Goal: Find specific page/section: Find specific page/section

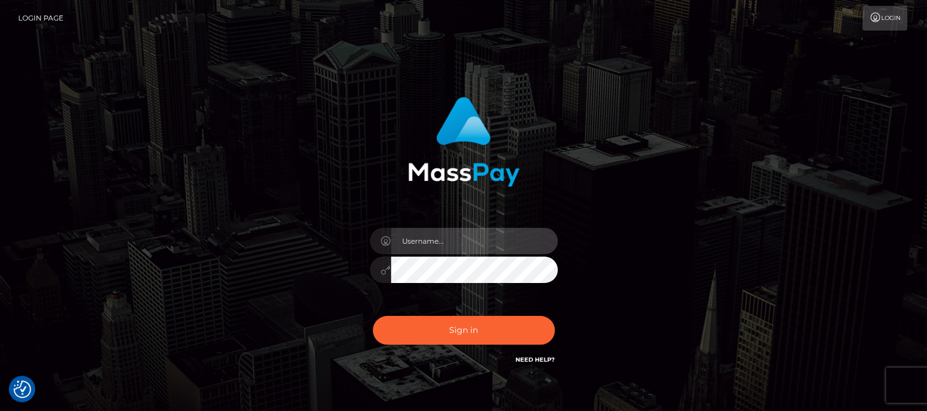
click at [436, 245] on input "text" at bounding box center [474, 241] width 167 height 26
drag, startPoint x: 435, startPoint y: 246, endPoint x: 435, endPoint y: 240, distance: 5.9
click at [435, 240] on input "text" at bounding box center [474, 241] width 167 height 26
type input "[DOMAIN_NAME]"
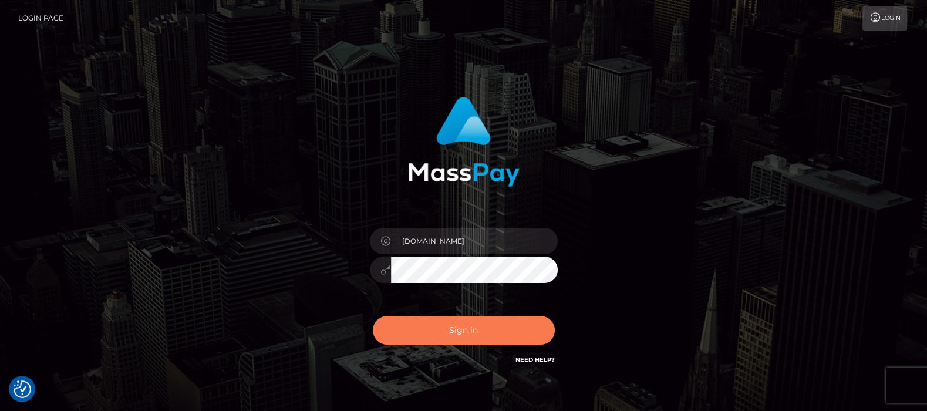
click at [461, 323] on button "Sign in" at bounding box center [464, 330] width 182 height 29
click at [469, 316] on button "Sign in" at bounding box center [464, 330] width 182 height 29
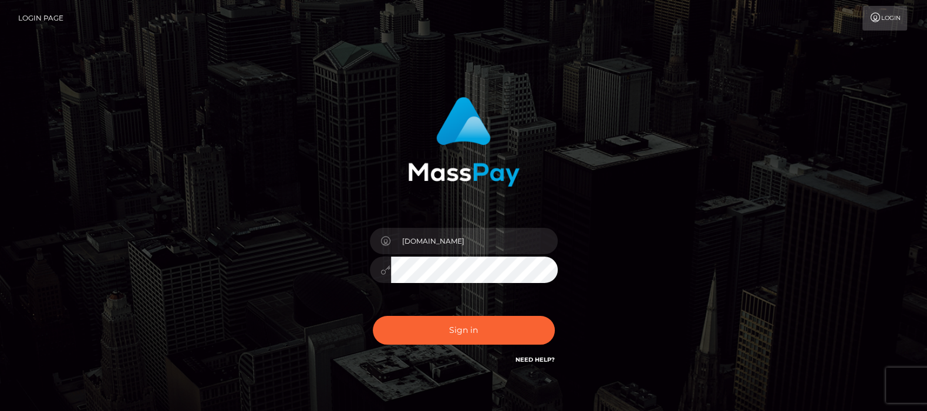
scroll to position [63, 0]
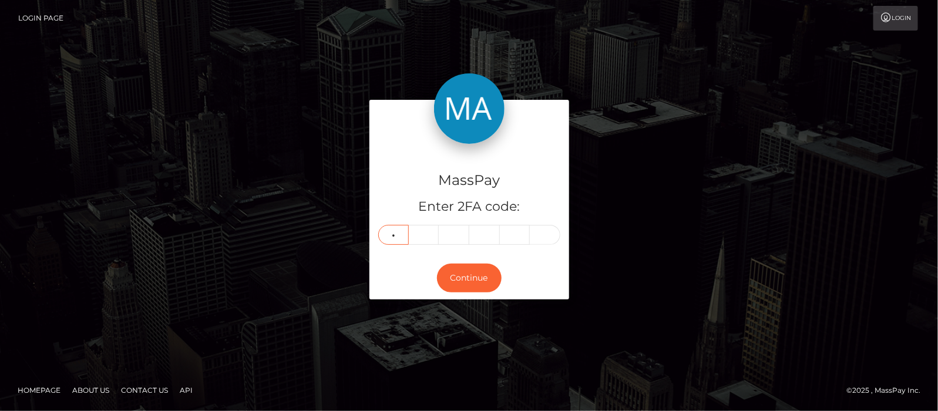
type input "3"
type input "2"
type input "6"
type input "3"
type input "8"
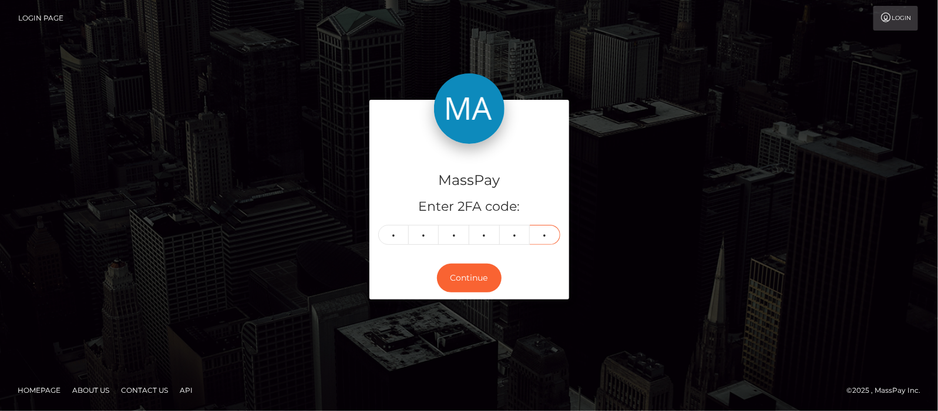
type input "0"
click at [659, 153] on div "MassPay Enter 2FA code: 3 2 6 3 8 0 326380 Continue" at bounding box center [468, 205] width 669 height 211
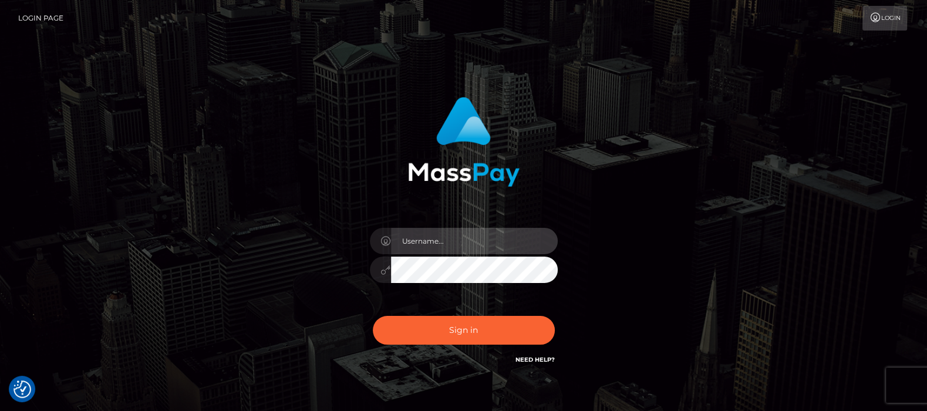
click at [443, 247] on input "text" at bounding box center [474, 241] width 167 height 26
type input "[DOMAIN_NAME]"
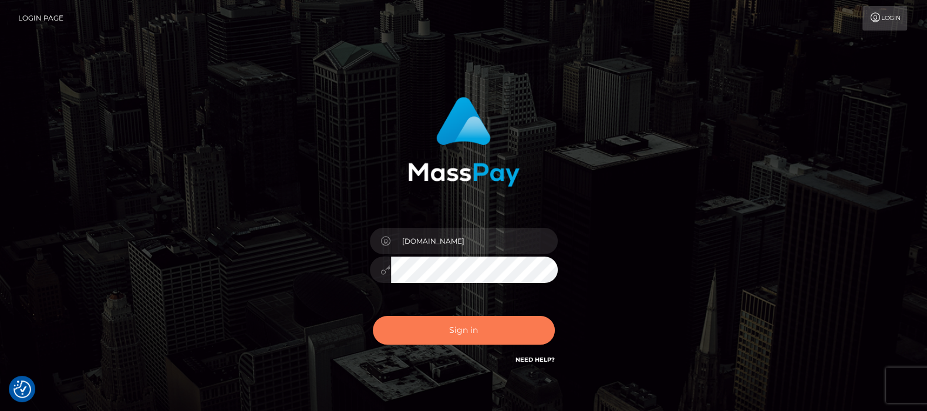
click at [461, 329] on button "Sign in" at bounding box center [464, 330] width 182 height 29
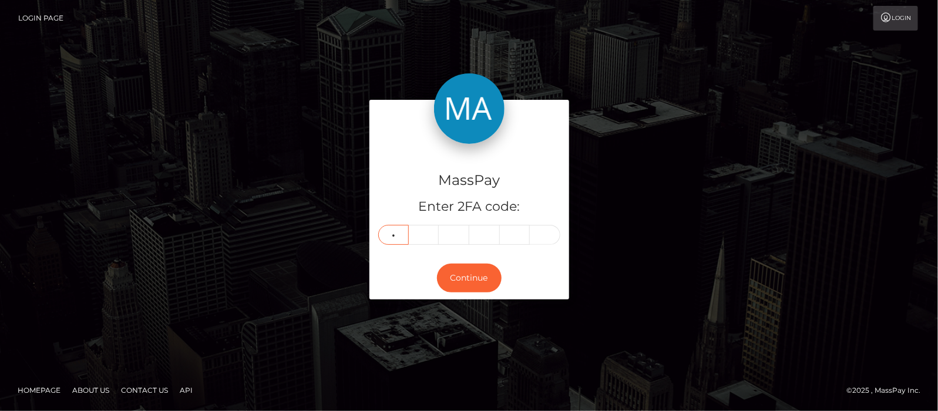
type input "0"
type input "7"
type input "5"
type input "7"
type input "1"
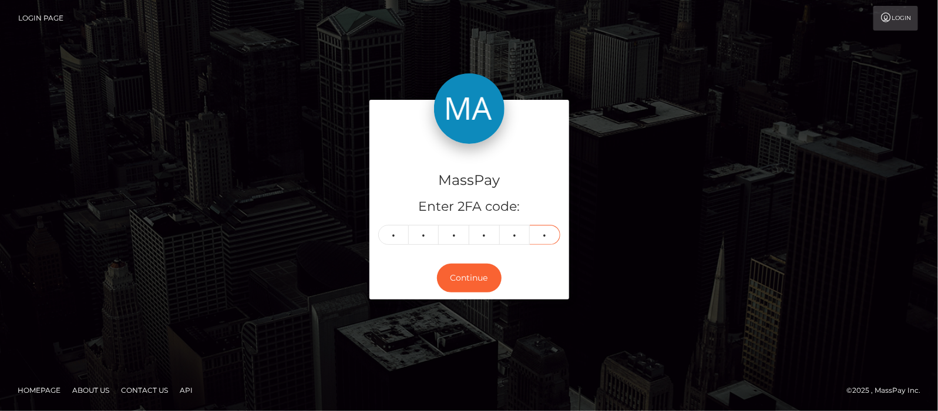
type input "1"
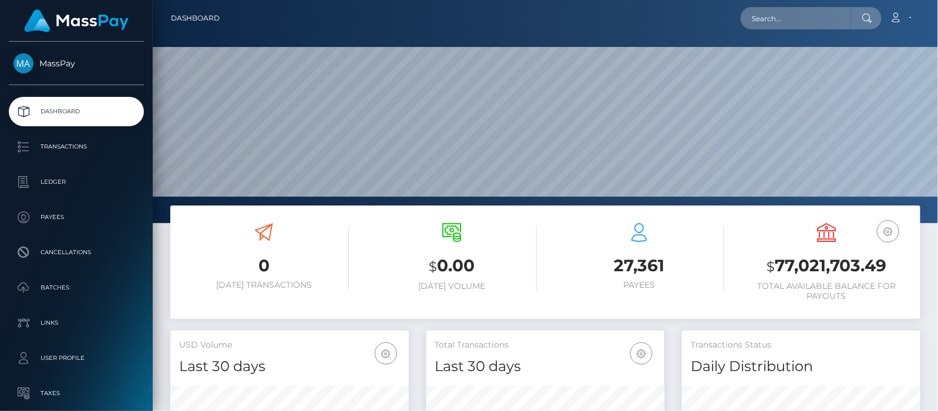
scroll to position [208, 238]
click at [796, 16] on input "text" at bounding box center [795, 18] width 110 height 22
paste input "[EMAIL_ADDRESS][DOMAIN_NAME]"
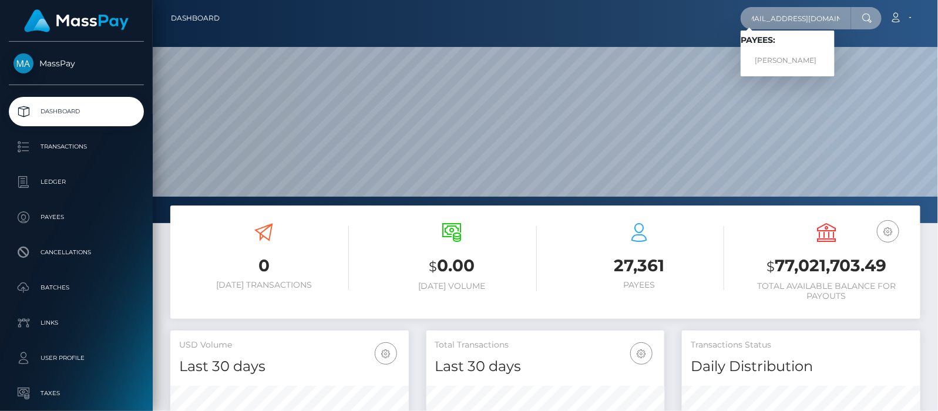
type input "[EMAIL_ADDRESS][DOMAIN_NAME]"
click at [802, 62] on link "DAVID LEE GILLARD" at bounding box center [787, 61] width 94 height 22
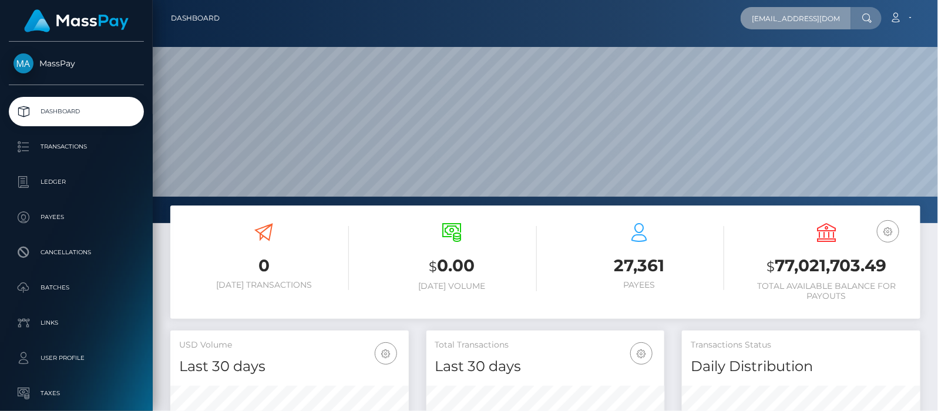
click at [845, 14] on input "[EMAIL_ADDRESS][DOMAIN_NAME]" at bounding box center [795, 18] width 110 height 22
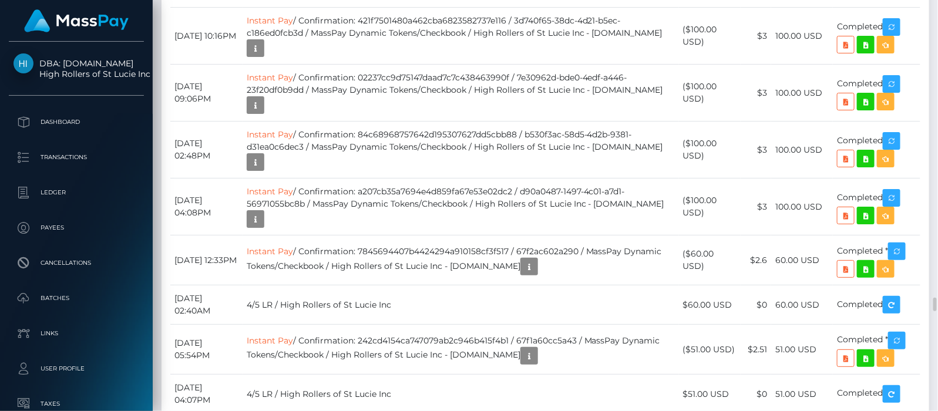
scroll to position [8734, 0]
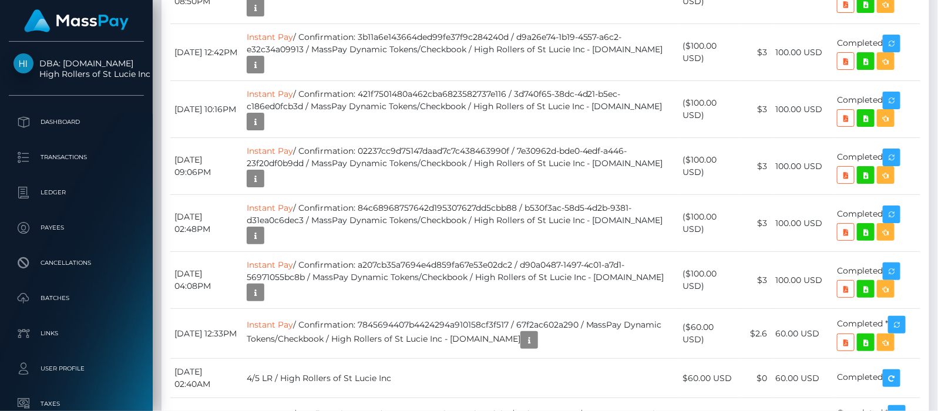
drag, startPoint x: 315, startPoint y: 184, endPoint x: 529, endPoint y: 188, distance: 214.4
copy td "Confirmation: 0a0892a8347741948cf798716b7ca269"
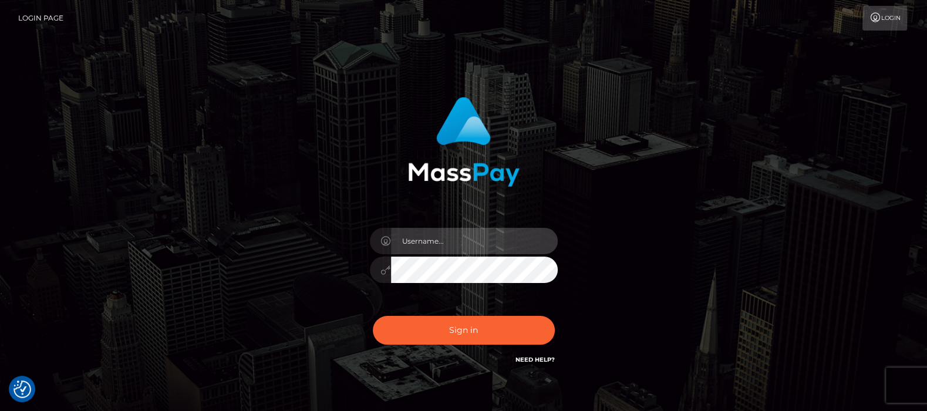
click at [451, 244] on input "text" at bounding box center [474, 241] width 167 height 26
type input "df.es"
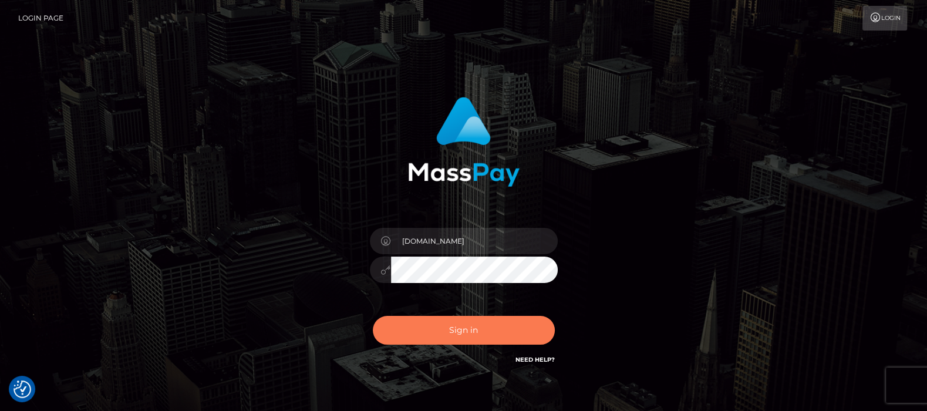
click at [457, 327] on button "Sign in" at bounding box center [464, 330] width 182 height 29
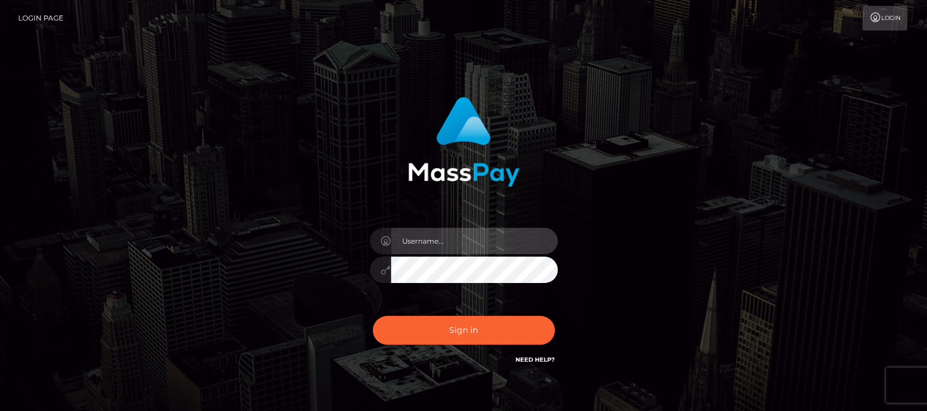
click at [419, 238] on input "text" at bounding box center [474, 241] width 167 height 26
type input "df.es"
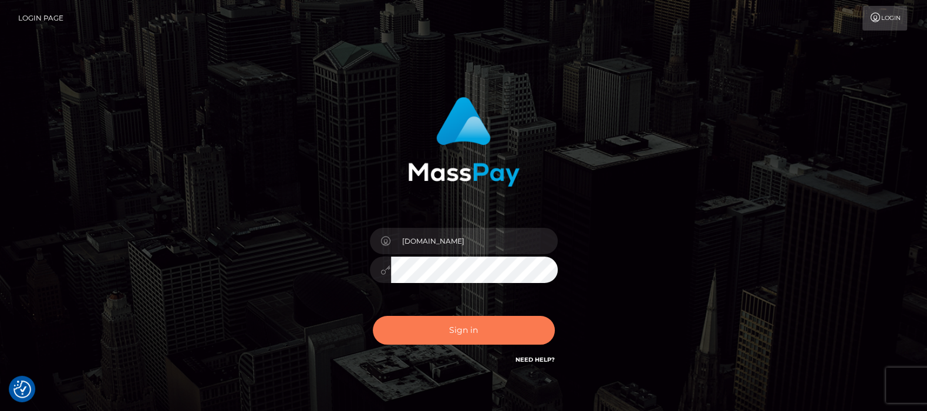
click at [464, 326] on button "Sign in" at bounding box center [464, 330] width 182 height 29
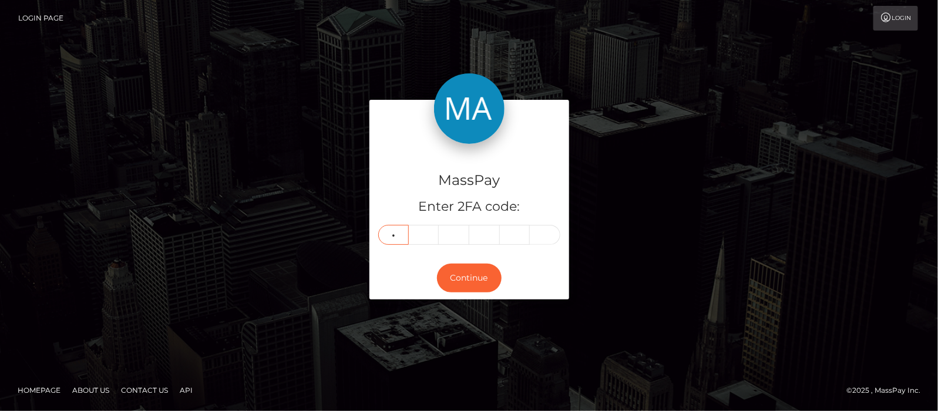
type input "4"
type input "0"
type input "7"
type input "5"
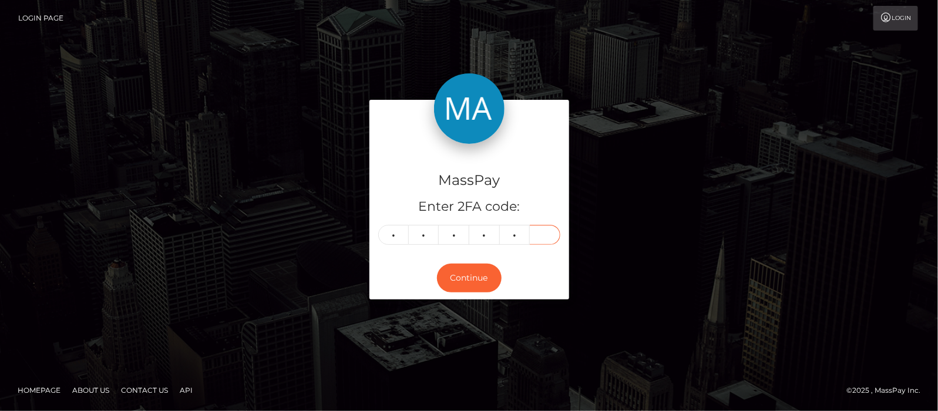
type input "9"
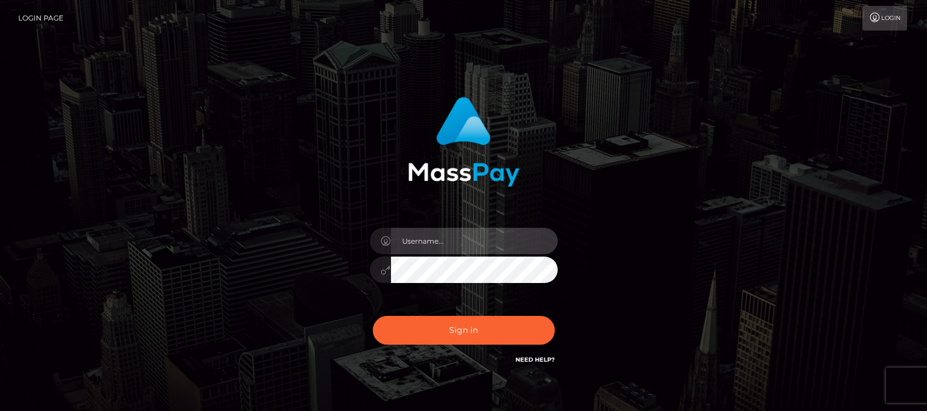
drag, startPoint x: 0, startPoint y: 0, endPoint x: 441, endPoint y: 230, distance: 497.4
click at [441, 230] on input "text" at bounding box center [474, 241] width 167 height 26
type input "df.es"
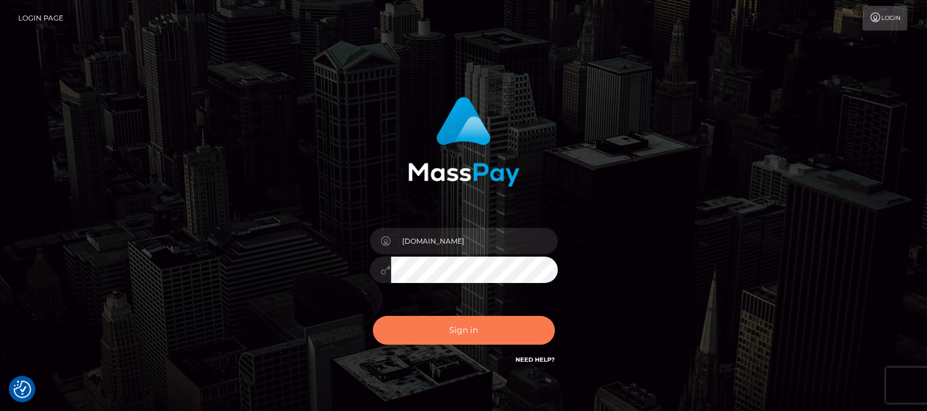
click at [457, 332] on button "Sign in" at bounding box center [464, 330] width 182 height 29
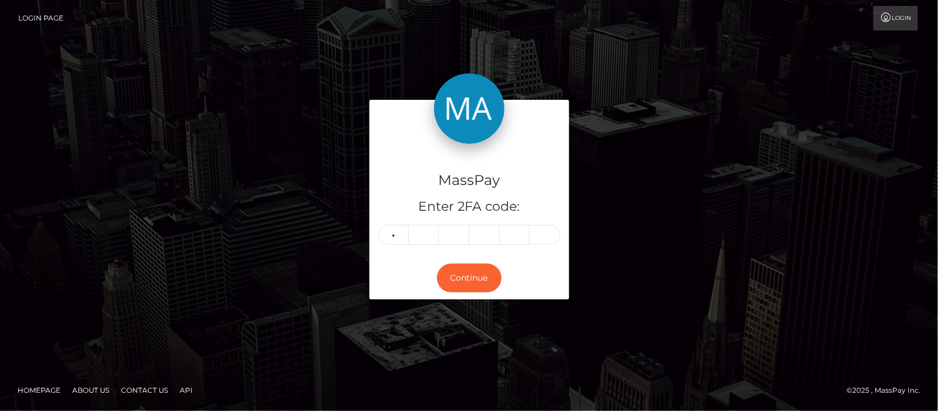
type input "1"
type input "9"
type input "8"
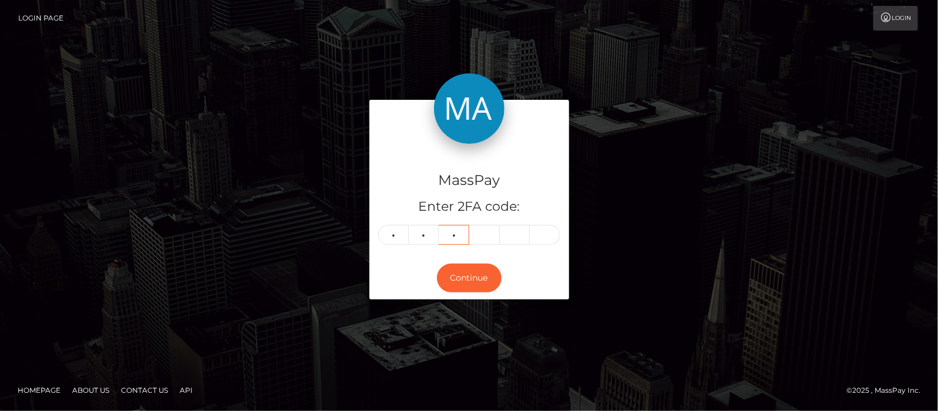
type input "1"
type input "7"
type input "6"
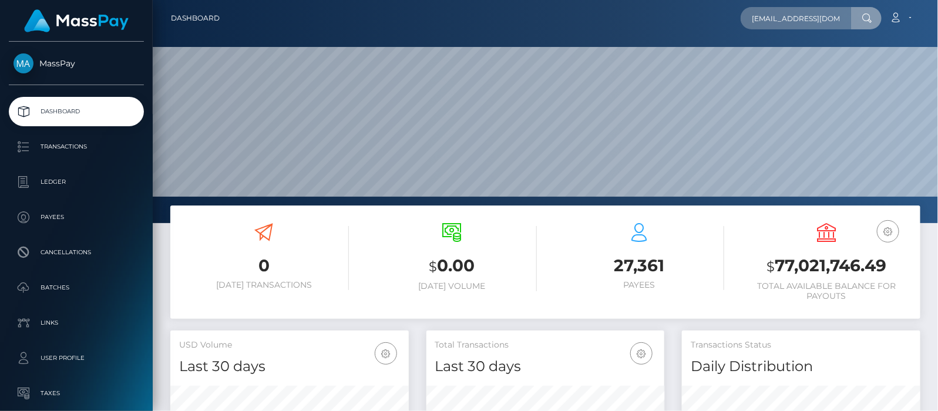
scroll to position [0, 23]
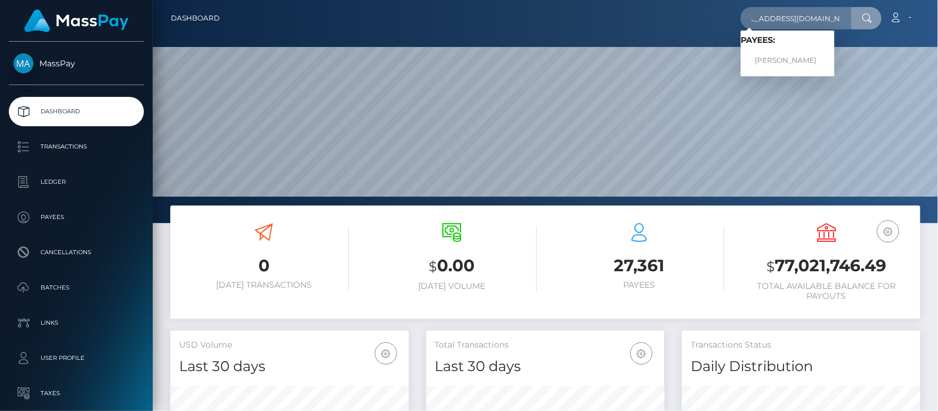
type input "[EMAIL_ADDRESS][DOMAIN_NAME]"
click at [774, 64] on link "[PERSON_NAME]" at bounding box center [787, 61] width 94 height 22
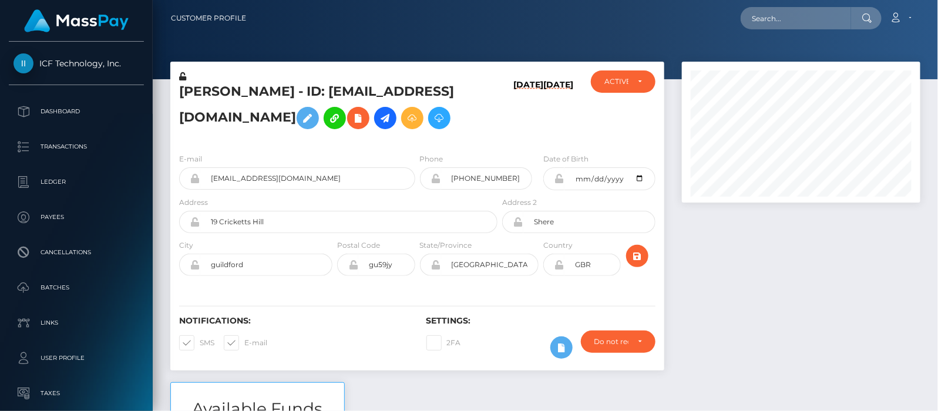
scroll to position [141, 238]
click at [793, 16] on input "text" at bounding box center [795, 18] width 110 height 22
paste input "karenalice2020@outlook.com"
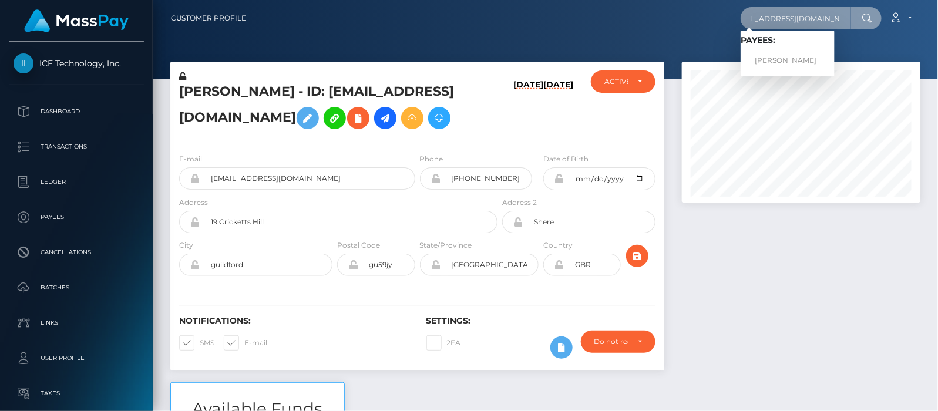
type input "karenalice2020@outlook.com"
click at [797, 59] on link "Karen Alice Hopkins" at bounding box center [787, 61] width 94 height 22
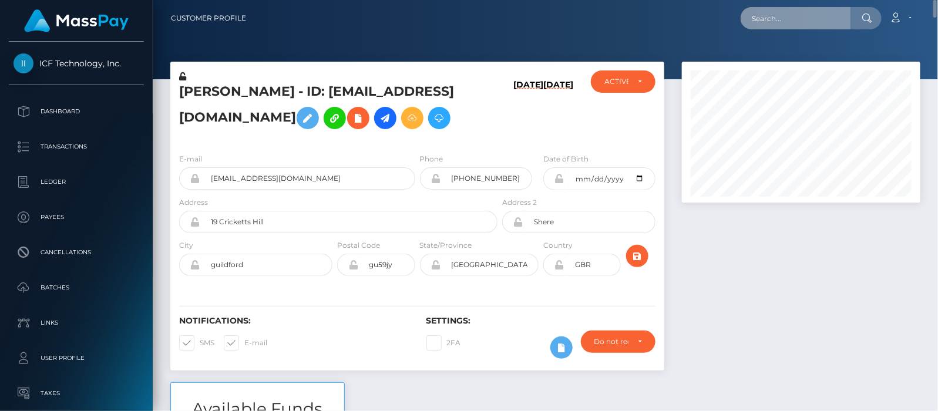
click at [784, 13] on input "text" at bounding box center [795, 18] width 110 height 22
paste input "[EMAIL_ADDRESS][DOMAIN_NAME]"
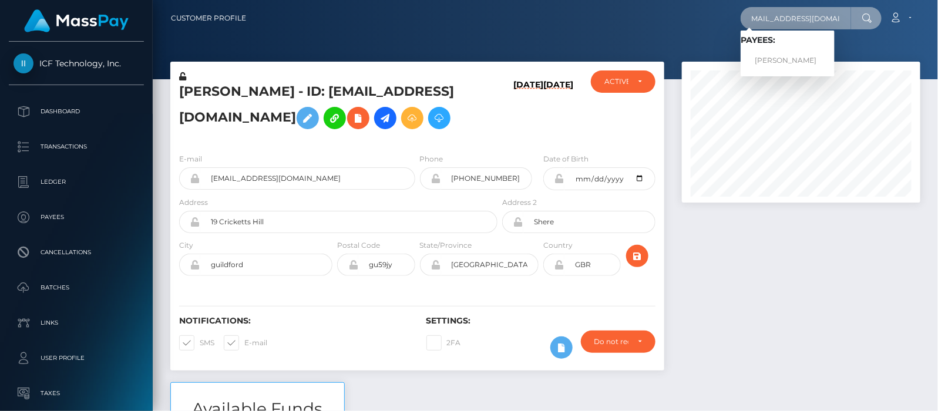
type input "laurendiane1@gmail.com"
click at [773, 55] on link "Lauren Barley" at bounding box center [787, 61] width 94 height 22
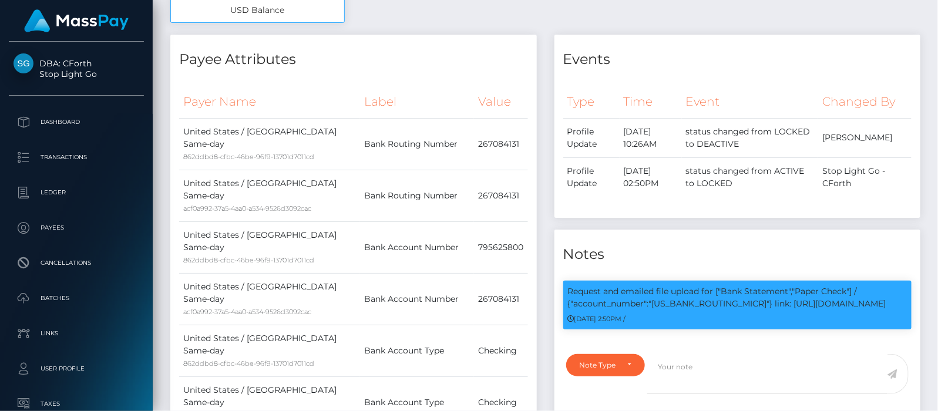
scroll to position [141, 238]
drag, startPoint x: 655, startPoint y: 300, endPoint x: 694, endPoint y: 299, distance: 39.4
click at [694, 299] on p "Request and emailed file upload for ["Bank Statement","Paper Check"] / {"accoun…" at bounding box center [737, 297] width 339 height 25
copy p "267084131"
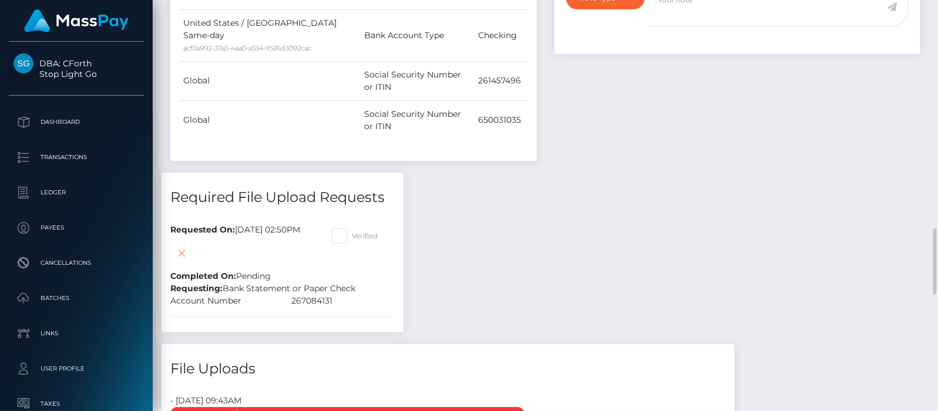
scroll to position [960, 0]
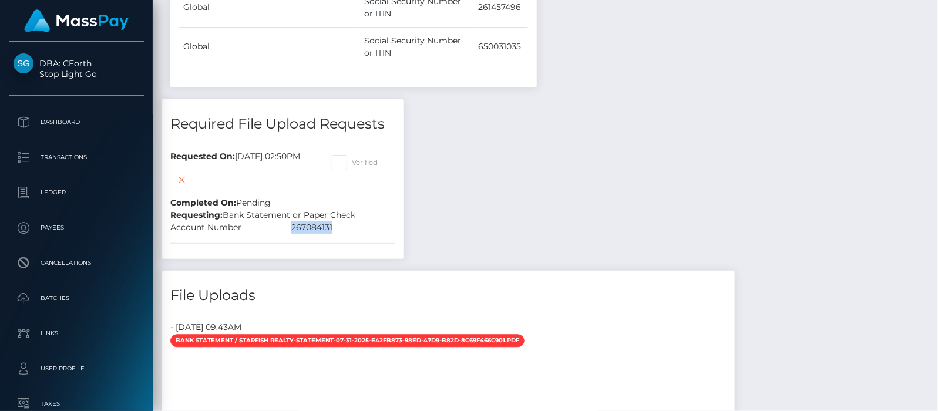
drag, startPoint x: 353, startPoint y: 127, endPoint x: 307, endPoint y: 124, distance: 46.5
click at [305, 221] on div "267084131" at bounding box center [342, 227] width 121 height 12
copy div "267084131"
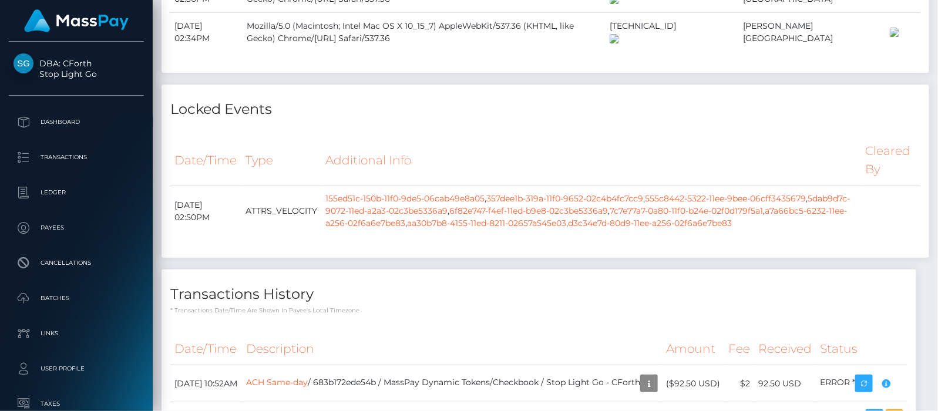
scroll to position [2134, 0]
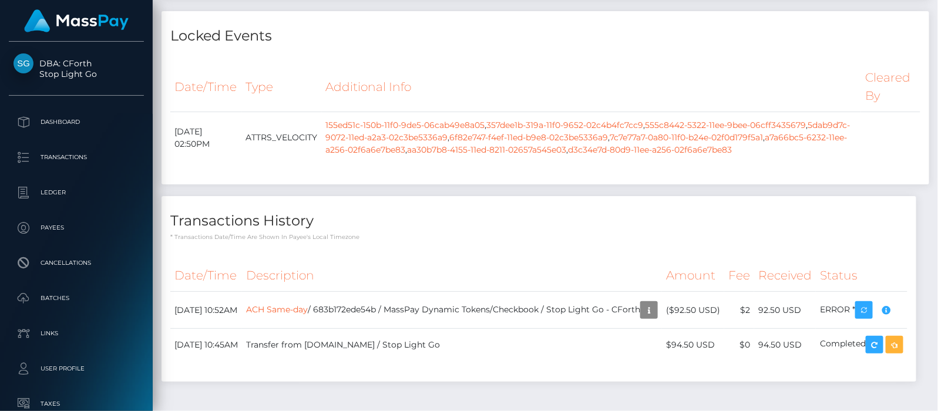
click at [308, 304] on link "ACH Same-day" at bounding box center [277, 309] width 62 height 11
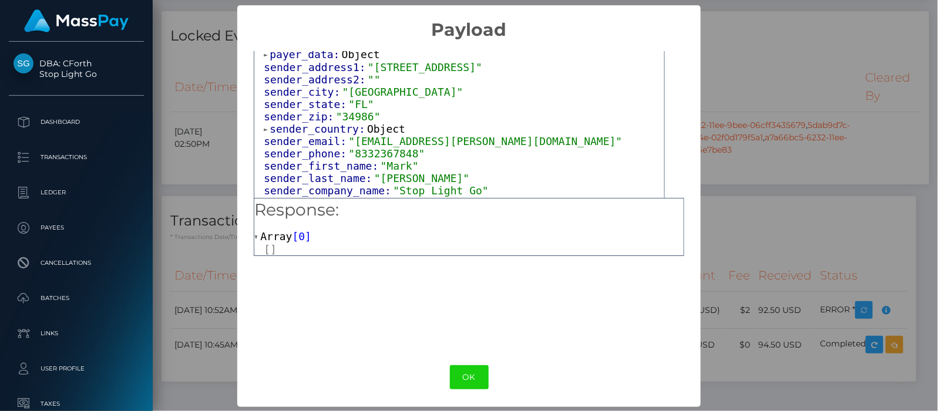
scroll to position [1, 0]
click at [254, 236] on span at bounding box center [257, 237] width 6 height 8
click at [255, 235] on span at bounding box center [257, 237] width 6 height 8
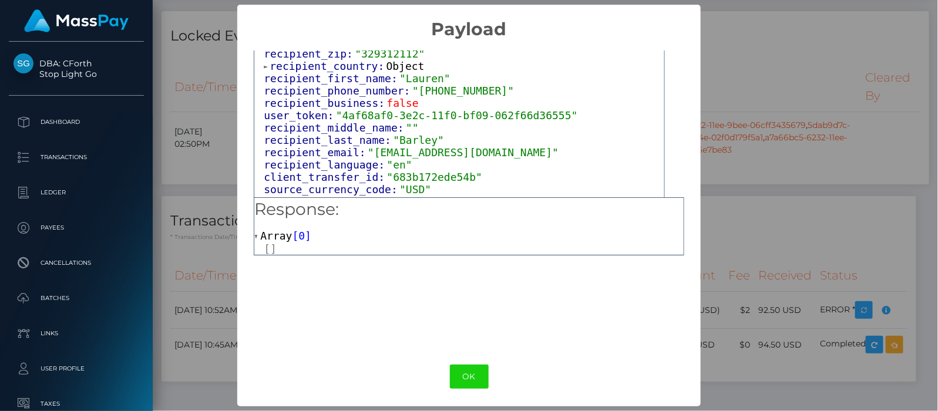
scroll to position [248, 0]
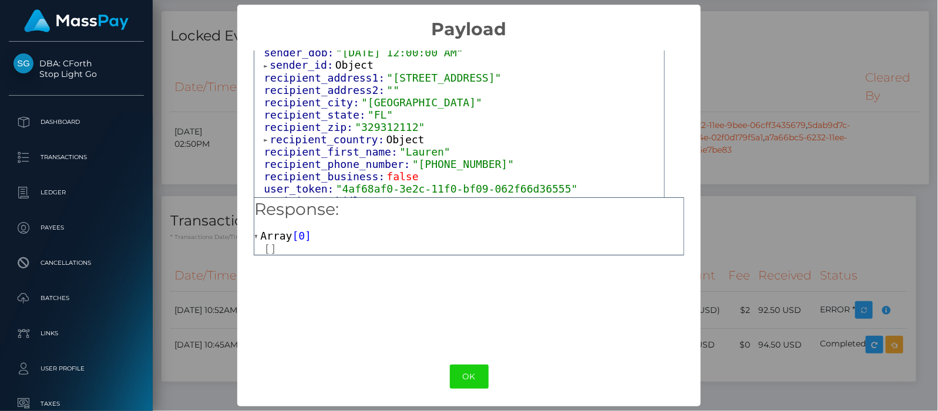
click at [264, 136] on span at bounding box center [267, 140] width 6 height 8
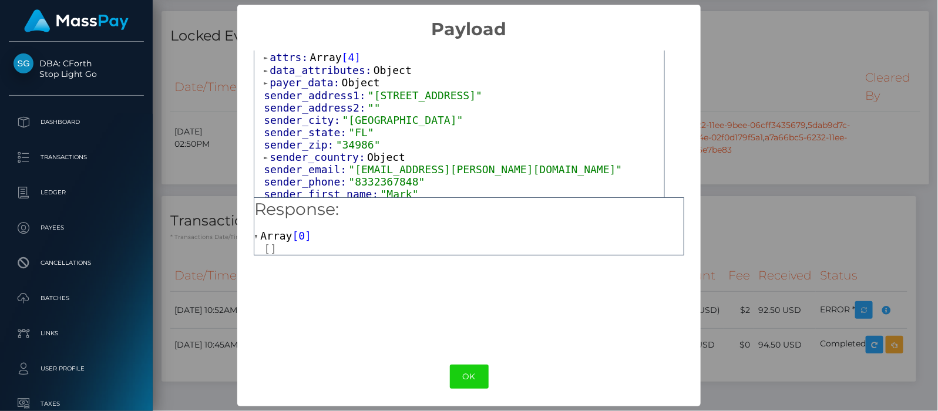
scroll to position [28, 0]
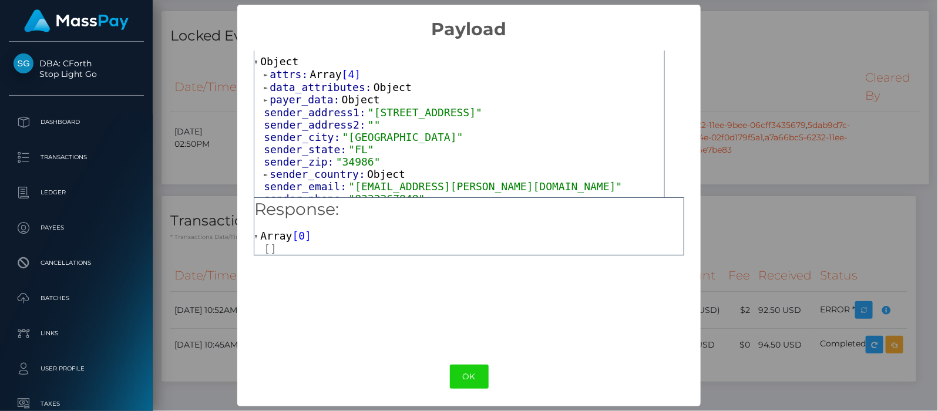
click at [264, 76] on span at bounding box center [267, 75] width 6 height 8
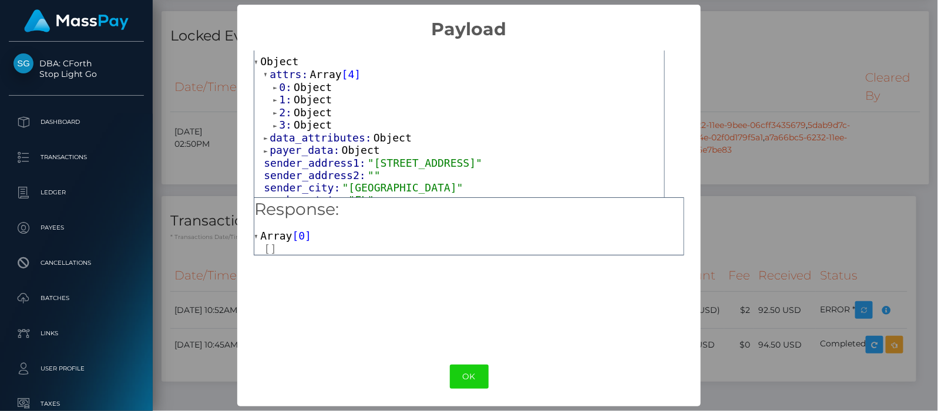
click at [273, 85] on span at bounding box center [276, 88] width 6 height 8
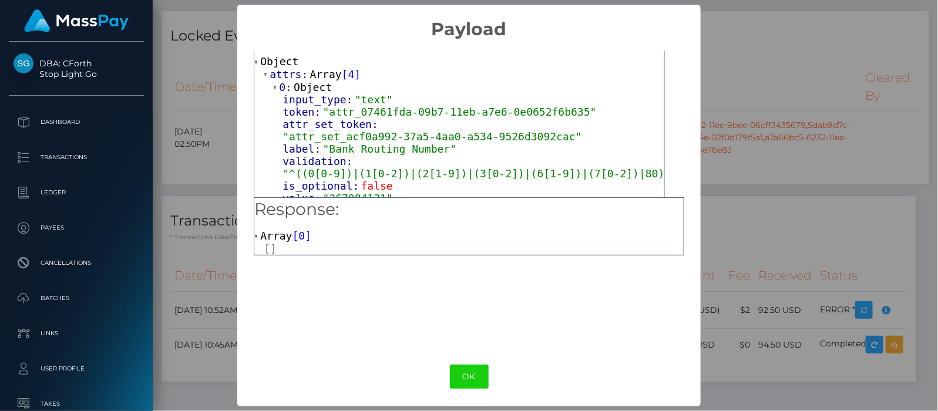
scroll to position [101, 0]
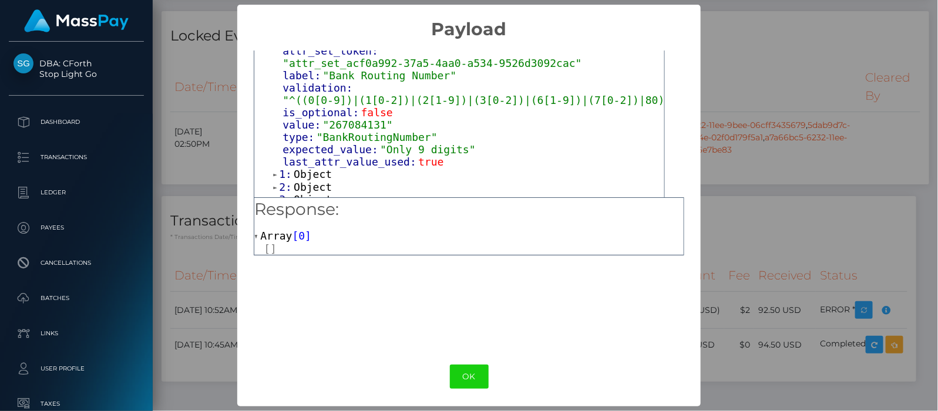
click at [273, 171] on span at bounding box center [276, 175] width 6 height 8
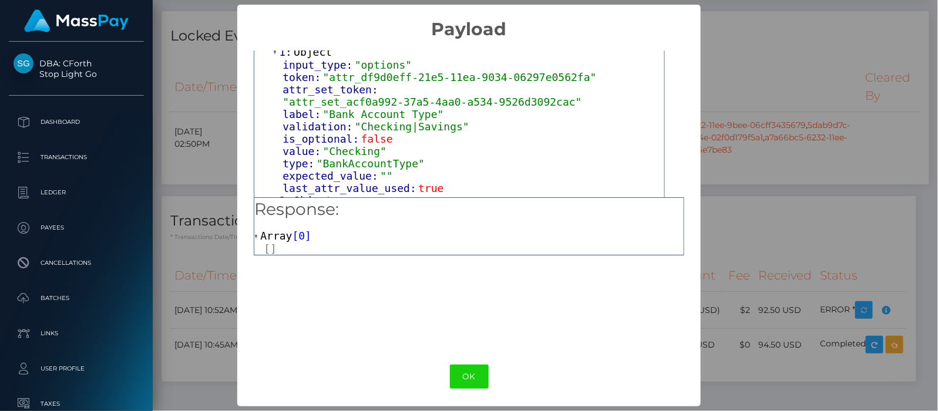
scroll to position [248, 0]
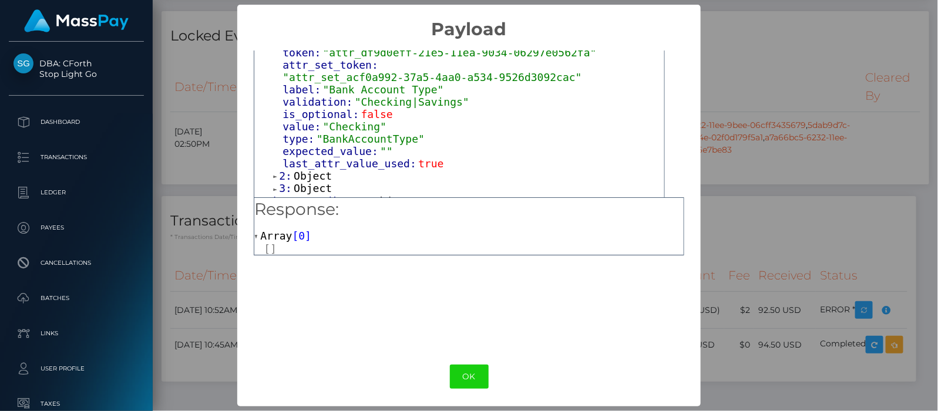
click at [274, 173] on span at bounding box center [276, 177] width 6 height 8
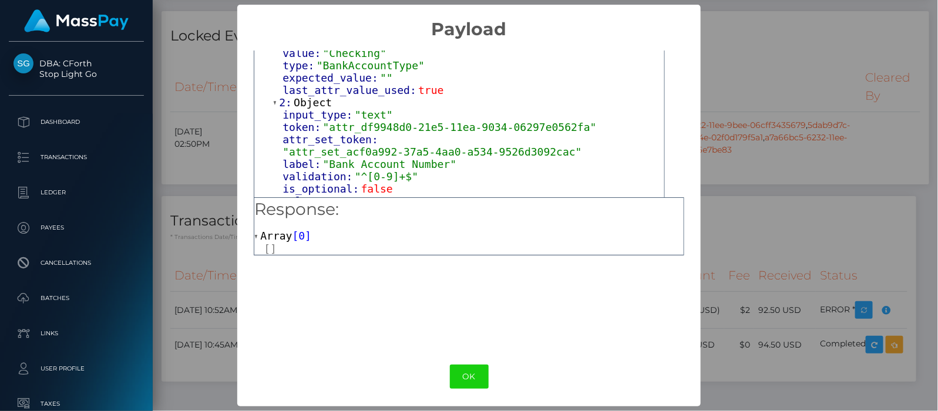
scroll to position [395, 0]
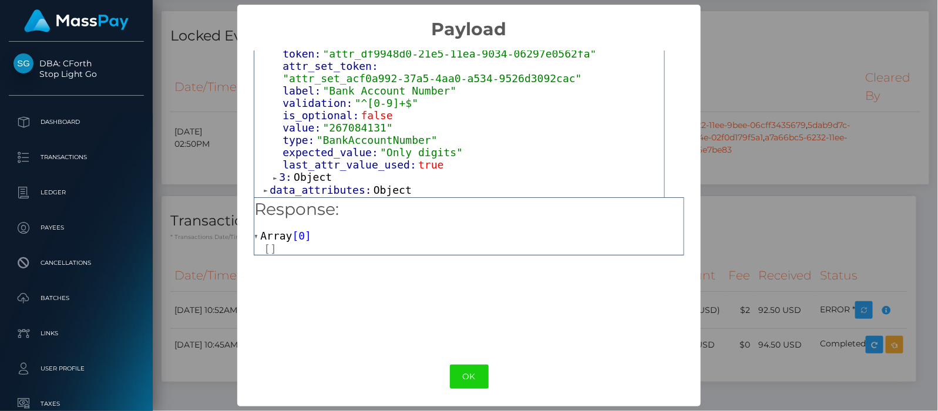
click at [273, 174] on span at bounding box center [276, 178] width 6 height 8
drag, startPoint x: 325, startPoint y: 84, endPoint x: 376, endPoint y: 89, distance: 51.9
click at [376, 122] on span ""267084131"" at bounding box center [358, 128] width 70 height 12
copy span "267084131"
click at [464, 368] on button "OK" at bounding box center [469, 377] width 39 height 24
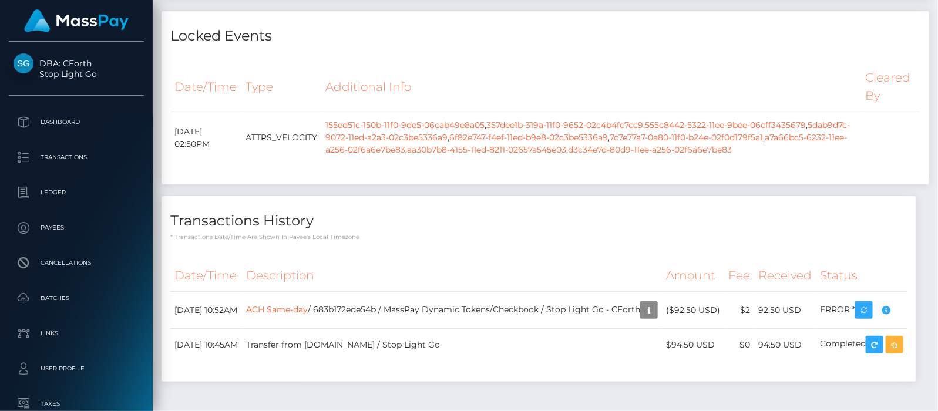
scroll to position [141, 238]
click at [642, 303] on icon "button" at bounding box center [649, 310] width 14 height 15
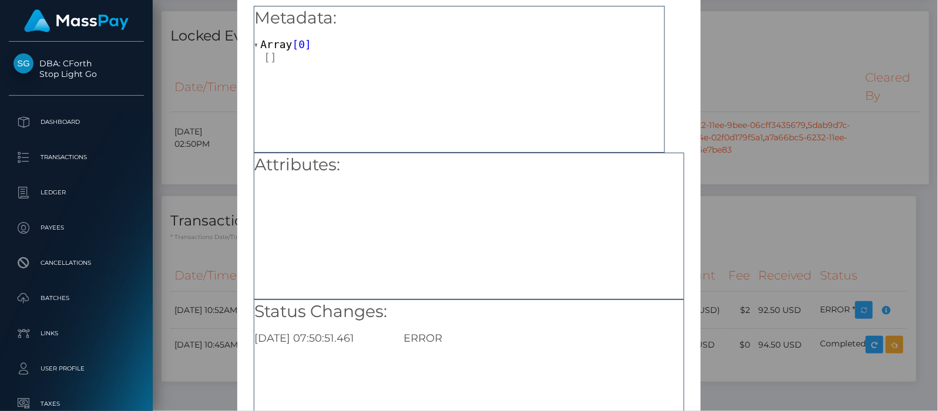
scroll to position [147, 0]
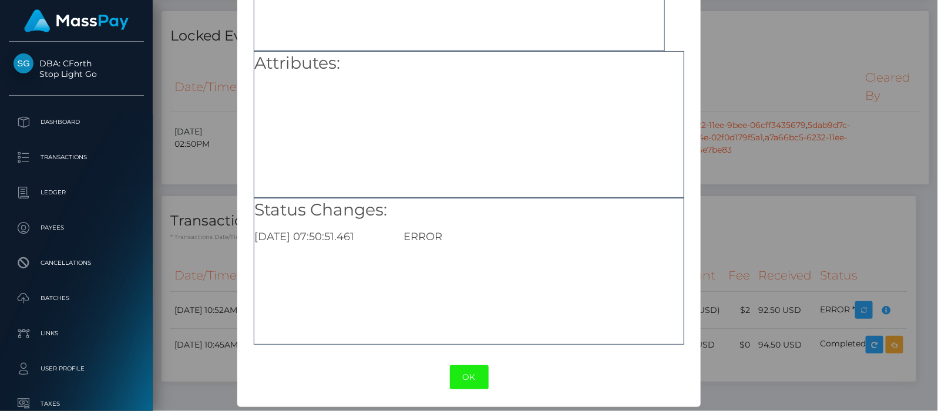
click at [463, 376] on button "OK" at bounding box center [469, 377] width 39 height 24
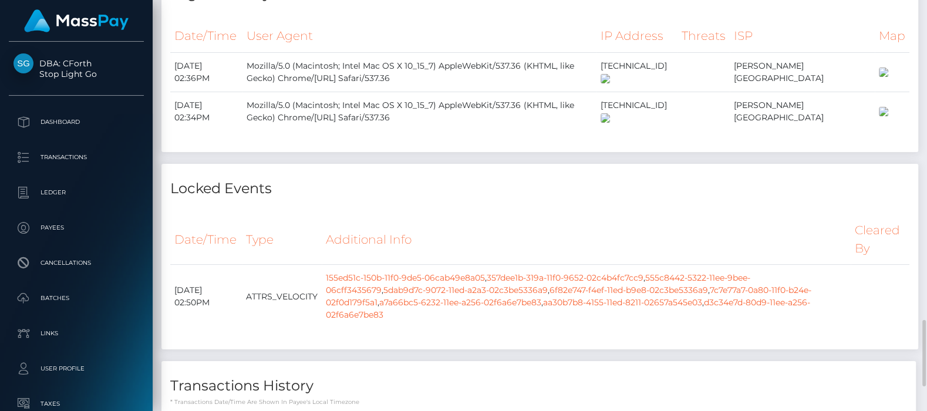
scroll to position [2129, 0]
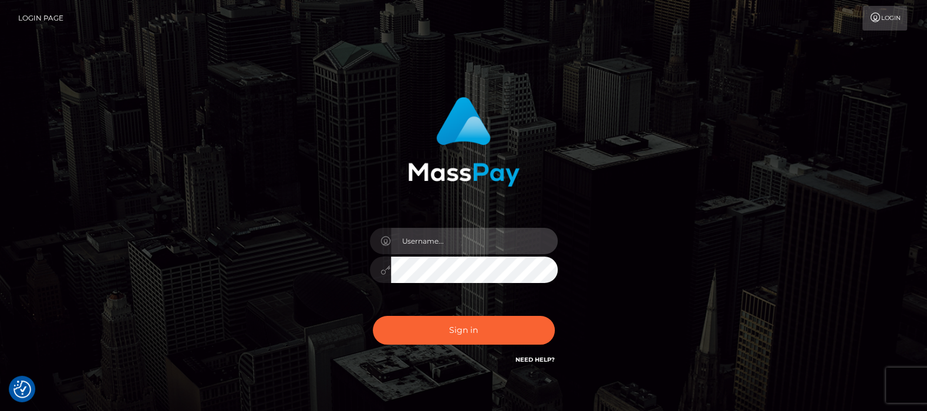
click at [430, 240] on input "text" at bounding box center [474, 241] width 167 height 26
type input "df.es"
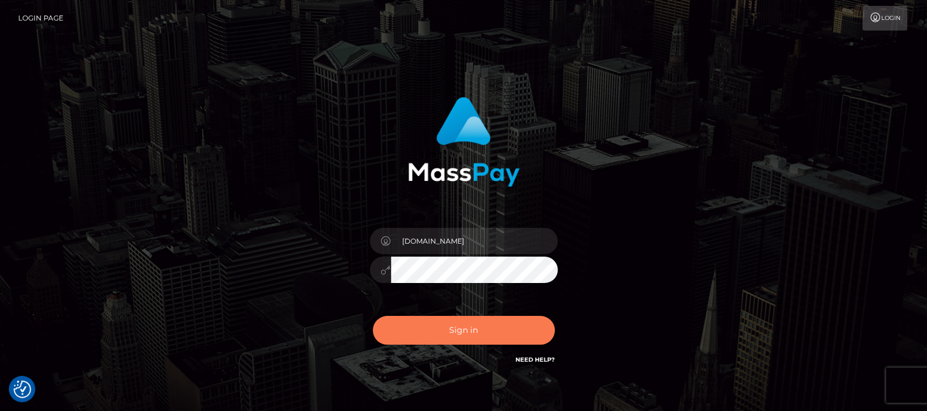
click at [460, 324] on button "Sign in" at bounding box center [464, 330] width 182 height 29
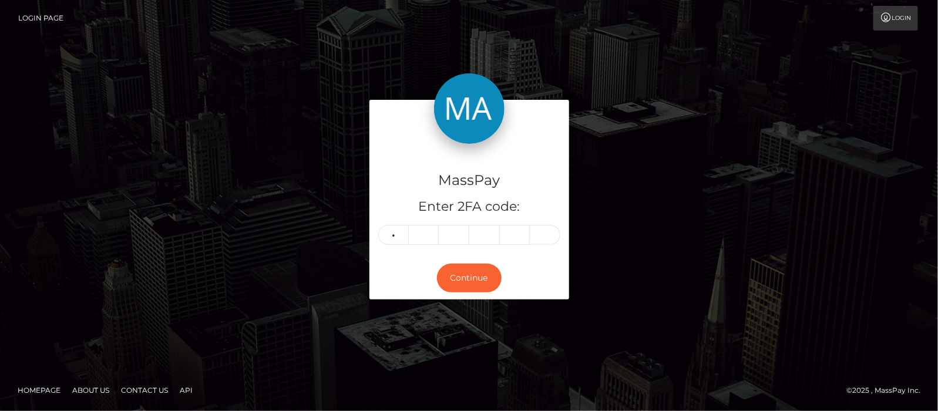
type input "1"
type input "3"
type input "0"
type input "2"
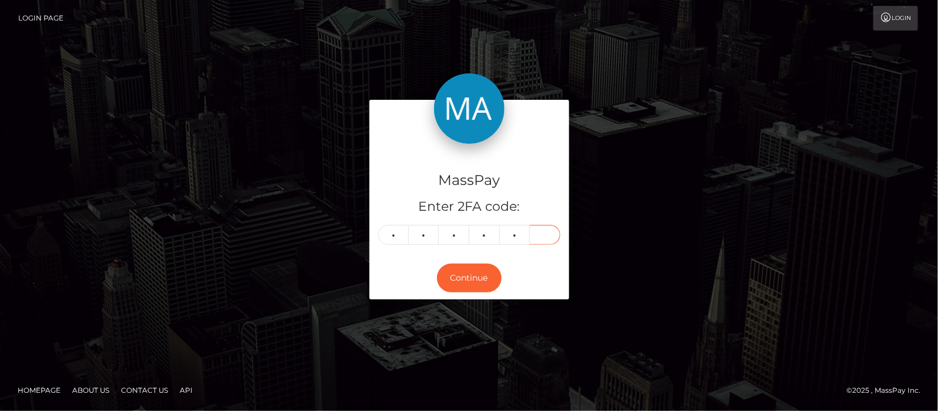
type input "6"
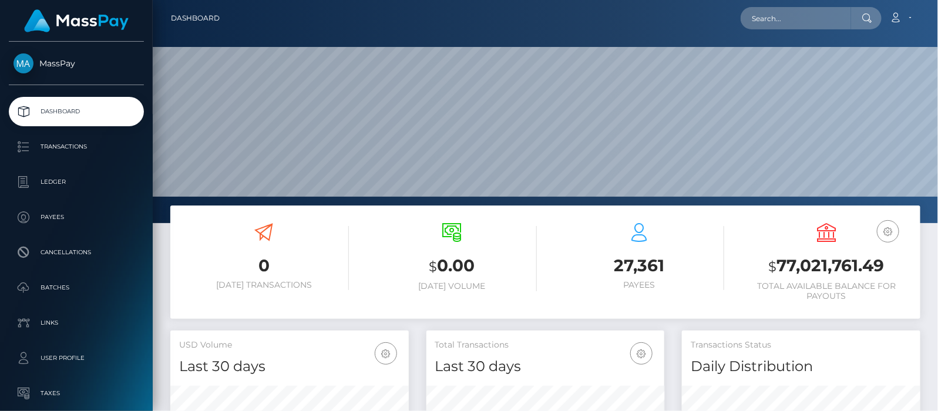
scroll to position [208, 238]
click at [803, 15] on input "text" at bounding box center [795, 18] width 110 height 22
paste input "[EMAIL_ADDRESS][DOMAIN_NAME]"
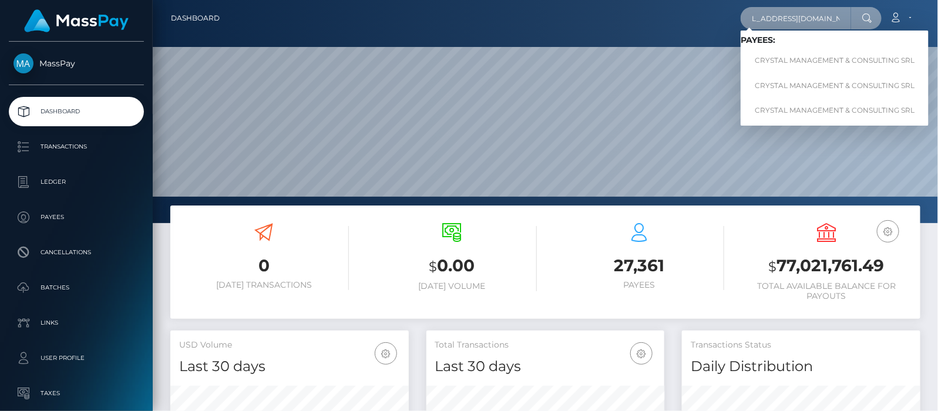
type input "crystall.manager@gmail.com"
click at [822, 63] on link "CRYSTAL MANAGEMENT & CONSULTING SRL" at bounding box center [834, 61] width 188 height 22
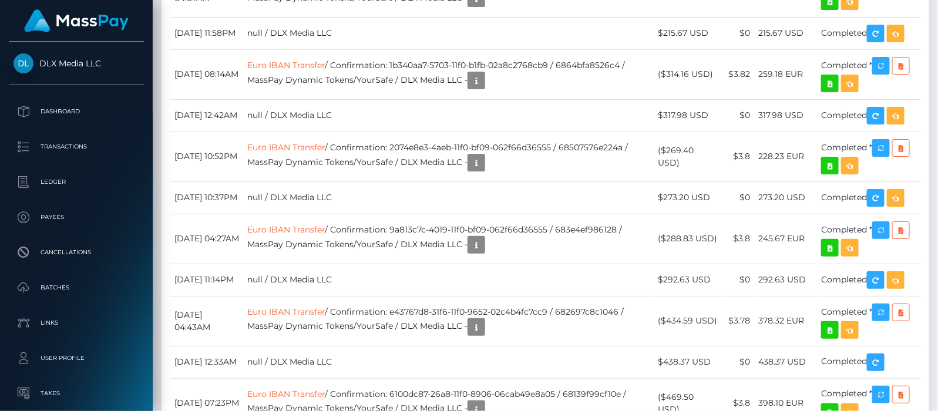
scroll to position [1835, 0]
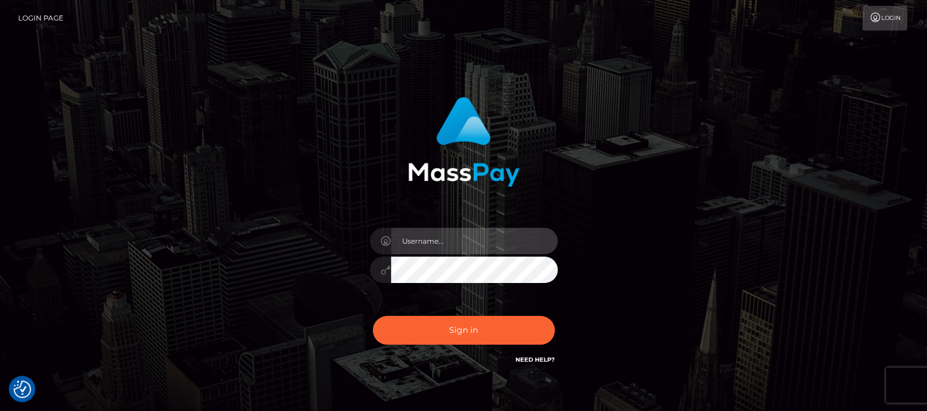
click at [435, 237] on input "text" at bounding box center [474, 241] width 167 height 26
type input "[DOMAIN_NAME]"
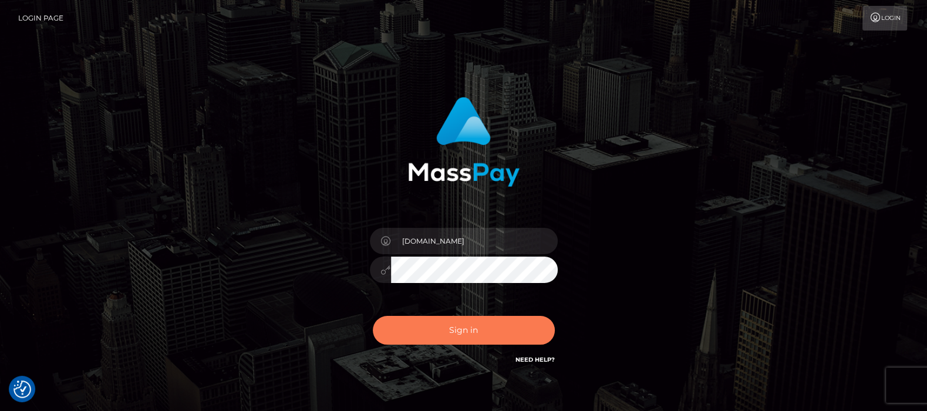
click at [463, 326] on button "Sign in" at bounding box center [464, 330] width 182 height 29
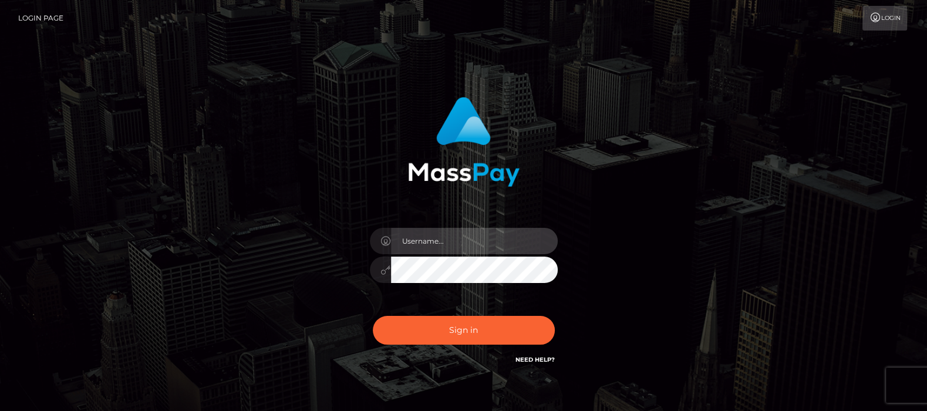
click at [432, 233] on input "text" at bounding box center [474, 241] width 167 height 26
type input "df.es"
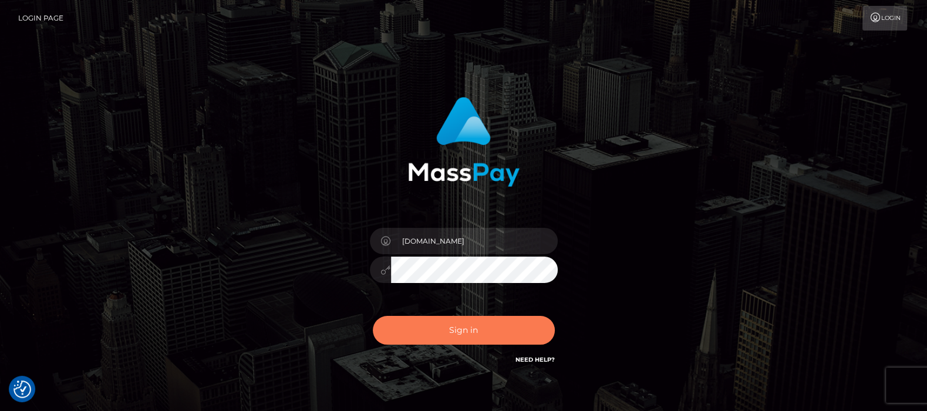
click at [466, 328] on button "Sign in" at bounding box center [464, 330] width 182 height 29
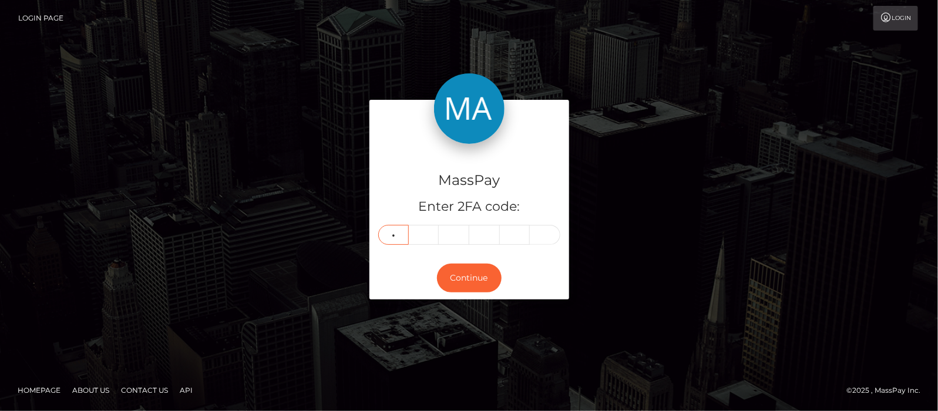
type input "5"
type input "7"
type input "4"
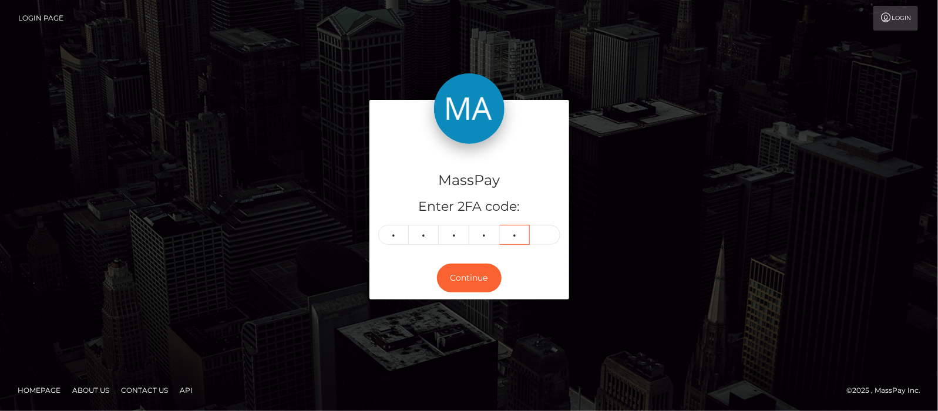
type input "1"
type input "5"
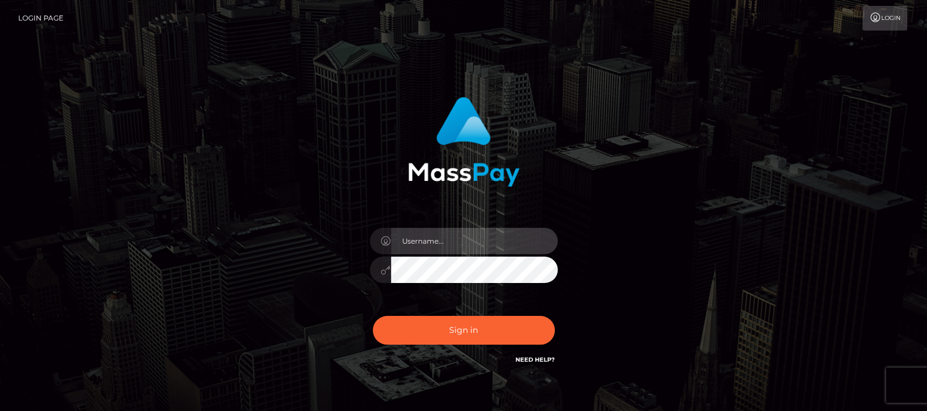
drag, startPoint x: 436, startPoint y: 243, endPoint x: 442, endPoint y: 241, distance: 6.6
click at [436, 243] on input "text" at bounding box center [474, 241] width 167 height 26
type input "df.es"
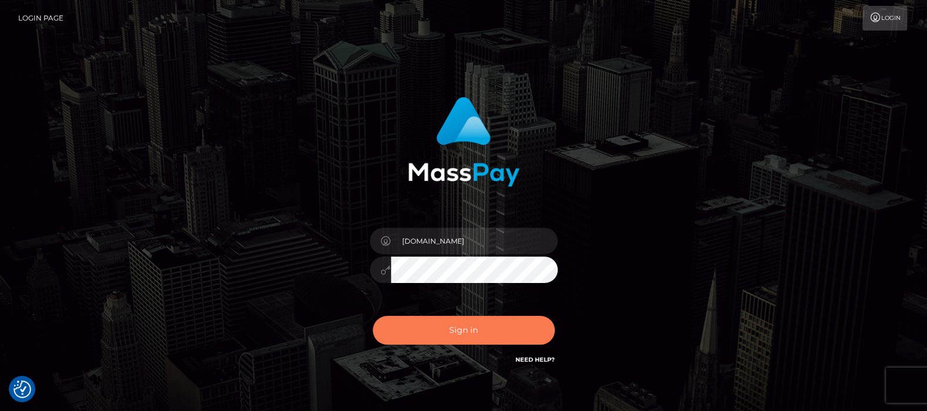
click at [476, 328] on button "Sign in" at bounding box center [464, 330] width 182 height 29
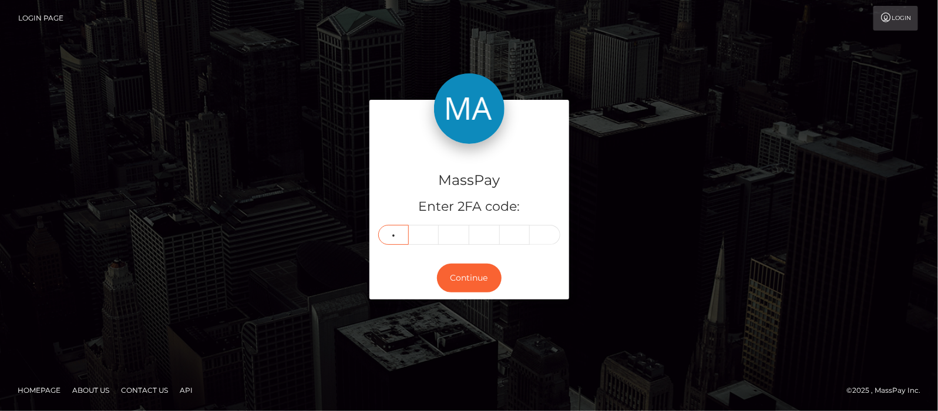
type input "3"
type input "5"
type input "8"
type input "3"
type input "7"
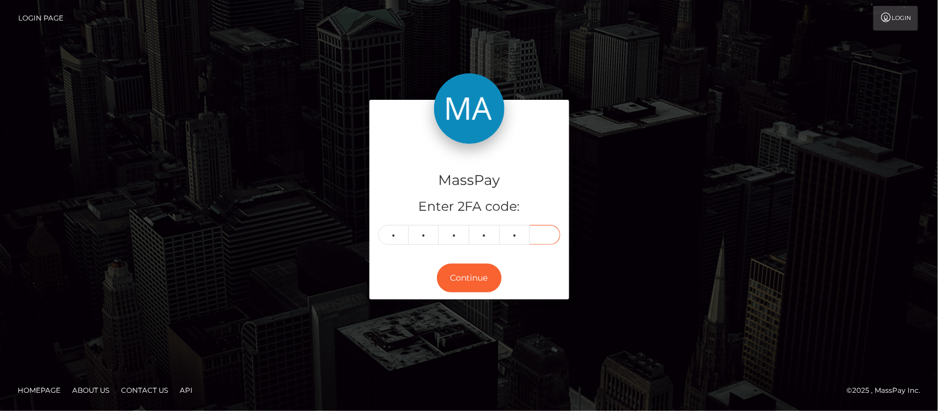
type input "1"
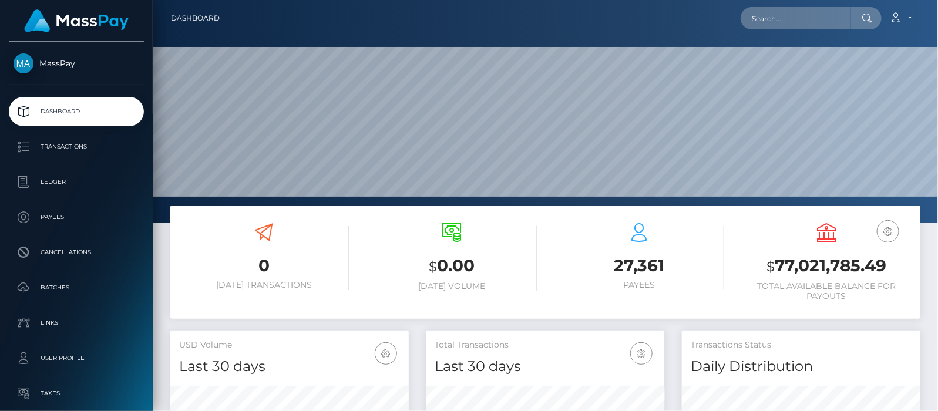
scroll to position [208, 238]
click at [793, 19] on input "text" at bounding box center [795, 18] width 110 height 22
paste input "[EMAIL_ADDRESS][DOMAIN_NAME]"
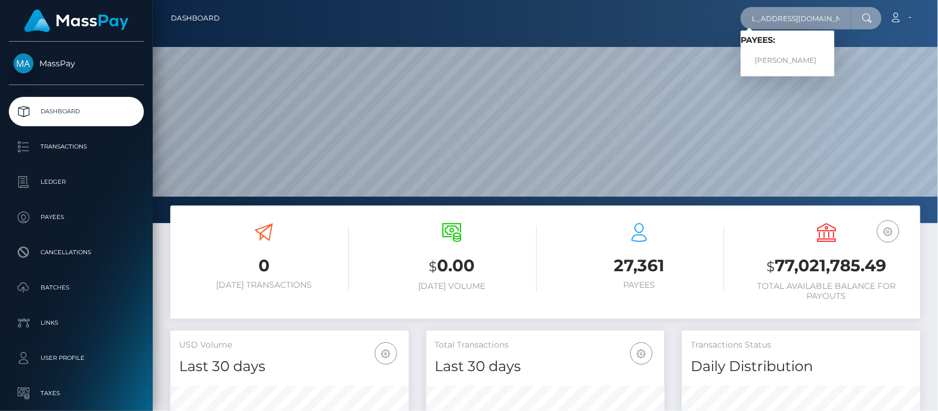
type input "[EMAIL_ADDRESS][DOMAIN_NAME]"
click at [790, 56] on link "Nikoletta Nasiouli" at bounding box center [787, 61] width 94 height 22
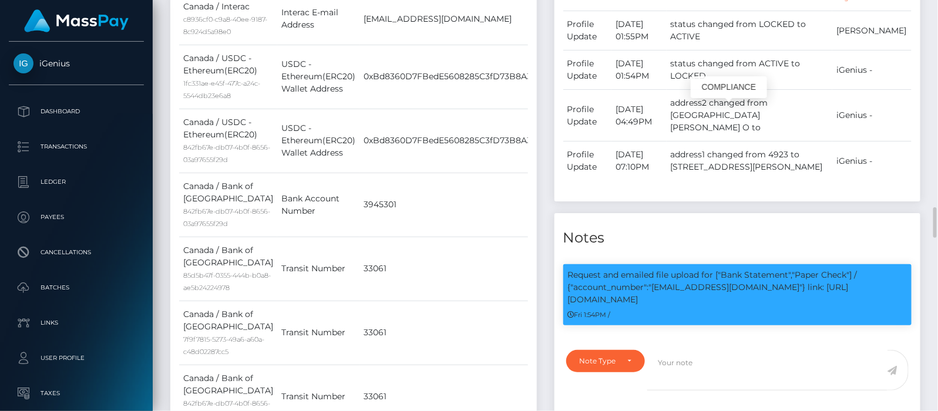
scroll to position [587, 0]
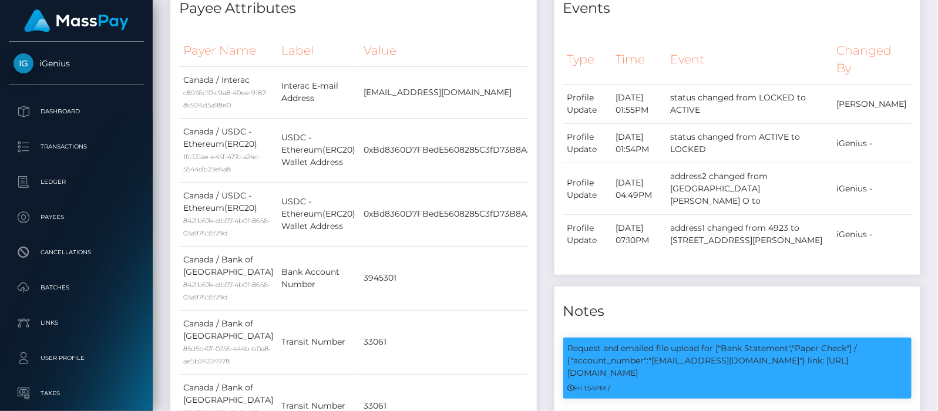
drag, startPoint x: 740, startPoint y: 105, endPoint x: 719, endPoint y: 104, distance: 20.6
click at [719, 104] on td "status changed from LOCKED to ACTIVE" at bounding box center [749, 104] width 166 height 39
click at [750, 110] on td "status changed from LOCKED to ACTIVE" at bounding box center [749, 104] width 166 height 39
click at [698, 100] on td "status changed from LOCKED to ACTIVE" at bounding box center [749, 104] width 166 height 39
click at [753, 112] on td "status changed from LOCKED to ACTIVE" at bounding box center [749, 104] width 166 height 39
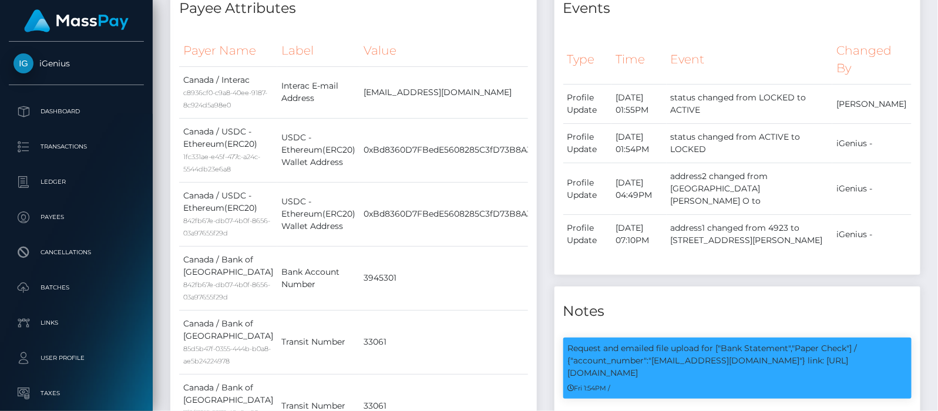
drag, startPoint x: 736, startPoint y: 110, endPoint x: 702, endPoint y: 99, distance: 35.8
click at [702, 99] on td "status changed from LOCKED to ACTIVE" at bounding box center [749, 104] width 166 height 39
click at [737, 108] on td "status changed from LOCKED to ACTIVE" at bounding box center [749, 104] width 166 height 39
drag, startPoint x: 735, startPoint y: 107, endPoint x: 705, endPoint y: 93, distance: 33.1
click at [705, 93] on td "status changed from LOCKED to ACTIVE" at bounding box center [749, 104] width 166 height 39
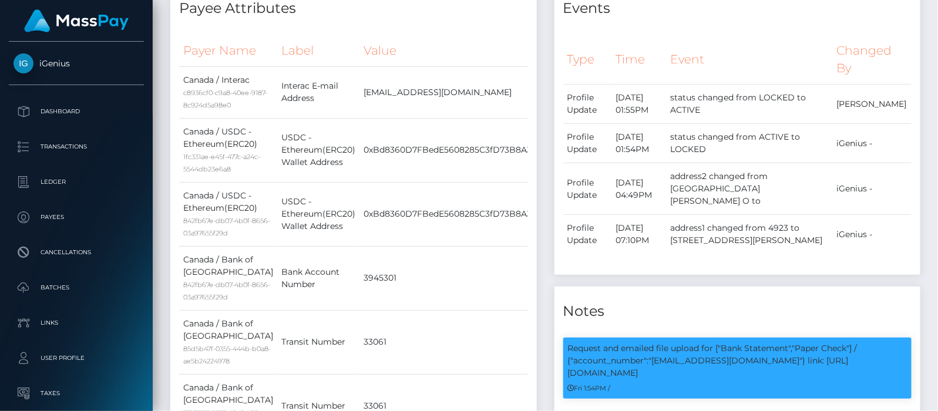
click at [752, 108] on td "status changed from LOCKED to ACTIVE" at bounding box center [749, 104] width 166 height 39
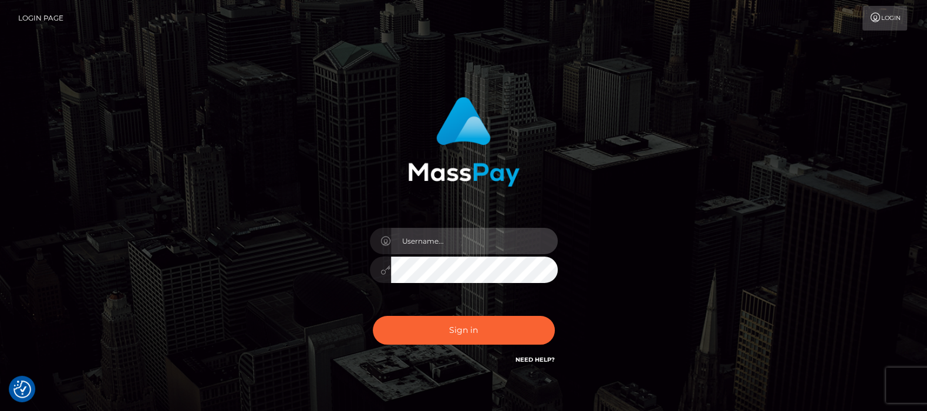
click at [455, 237] on input "text" at bounding box center [474, 241] width 167 height 26
type input "df.es"
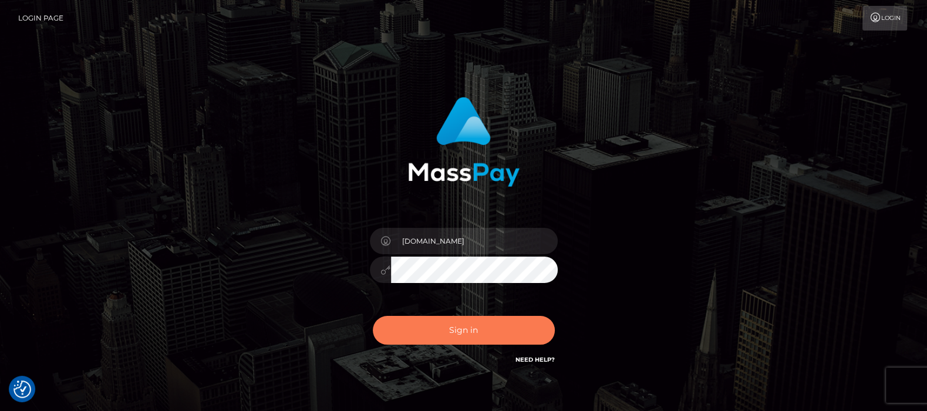
click at [452, 326] on button "Sign in" at bounding box center [464, 330] width 182 height 29
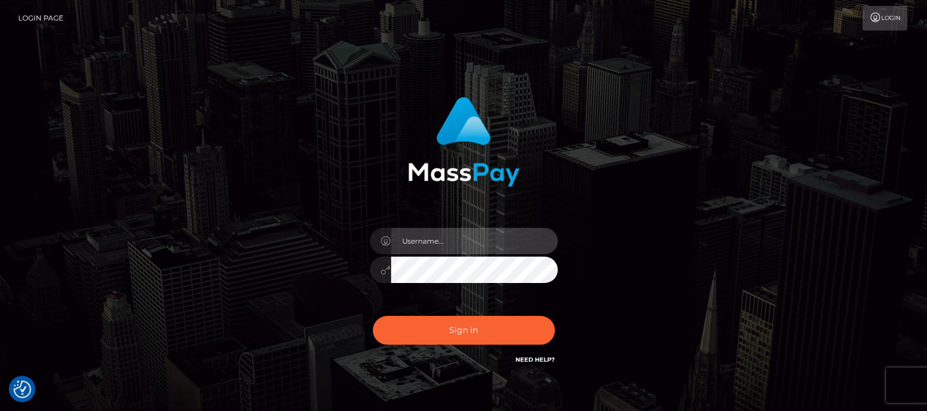
click at [420, 241] on input "text" at bounding box center [474, 241] width 167 height 26
type input "df.es"
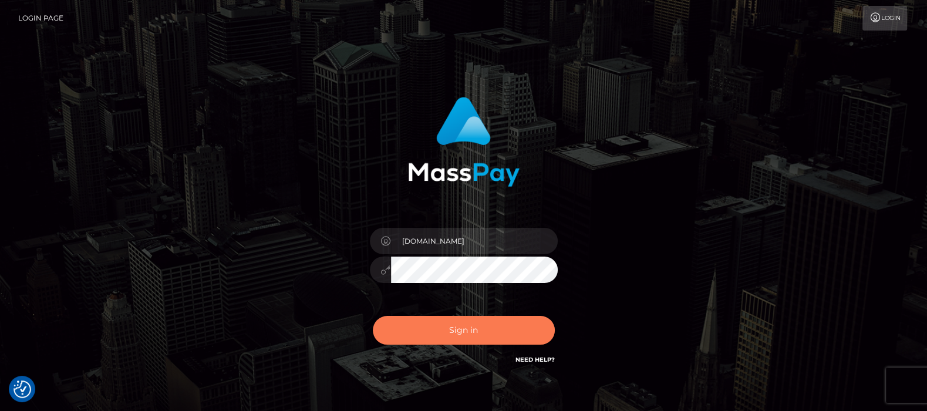
click at [458, 331] on button "Sign in" at bounding box center [464, 330] width 182 height 29
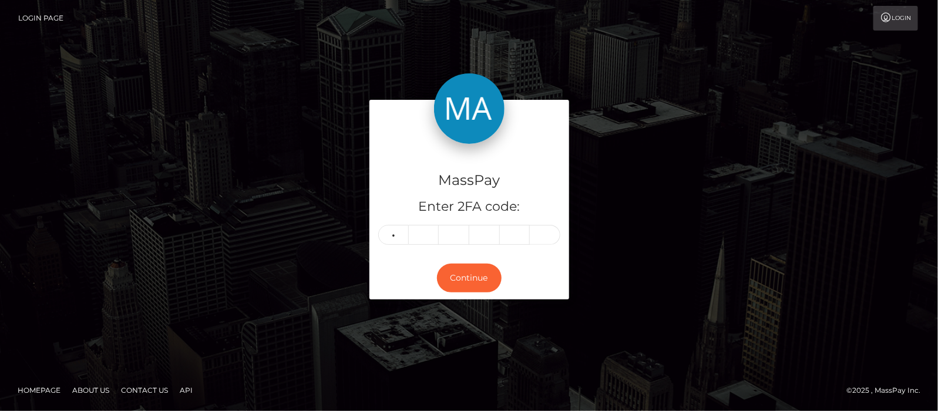
type input "9"
type input "7"
type input "4"
type input "7"
type input "9"
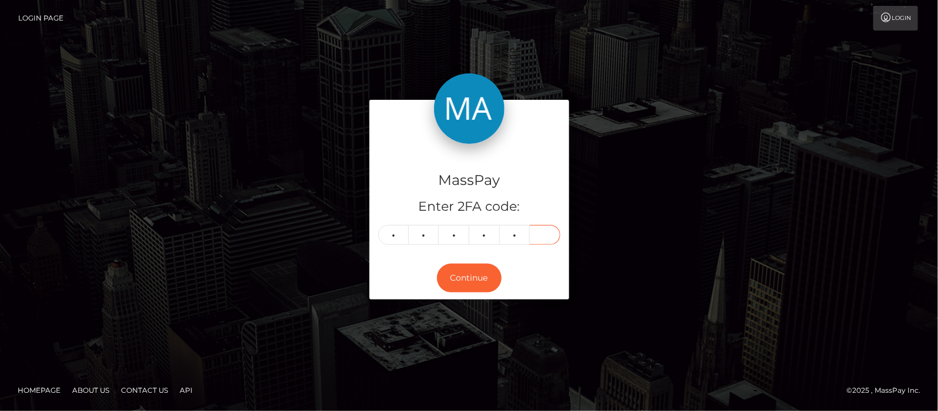
type input "2"
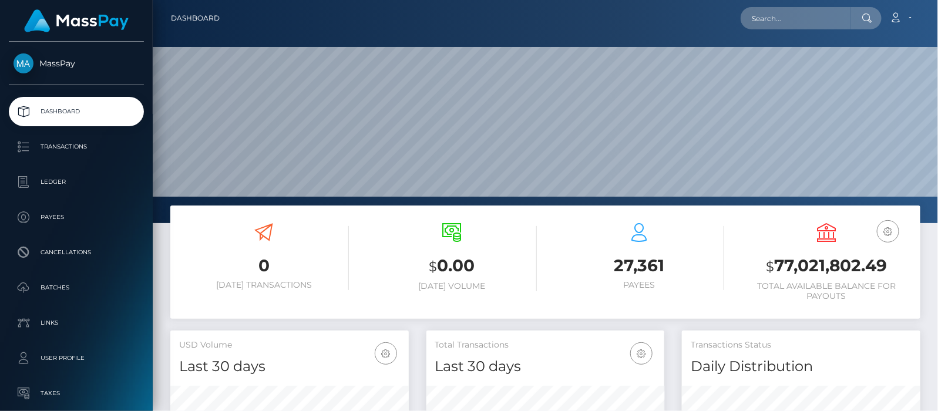
scroll to position [208, 238]
click at [788, 16] on input "text" at bounding box center [795, 18] width 110 height 22
paste input "[EMAIL_ADDRESS][DOMAIN_NAME]"
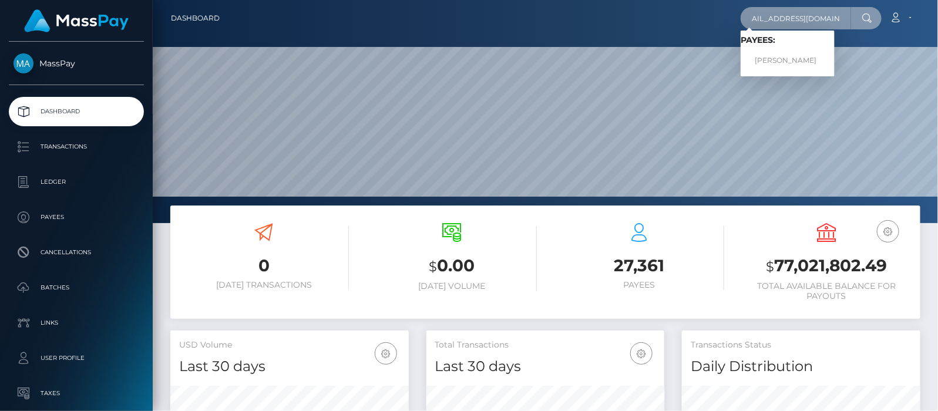
type input "[EMAIL_ADDRESS][DOMAIN_NAME]"
click at [776, 62] on link "SAMINA BASHIR" at bounding box center [787, 61] width 94 height 22
